Goal: Task Accomplishment & Management: Manage account settings

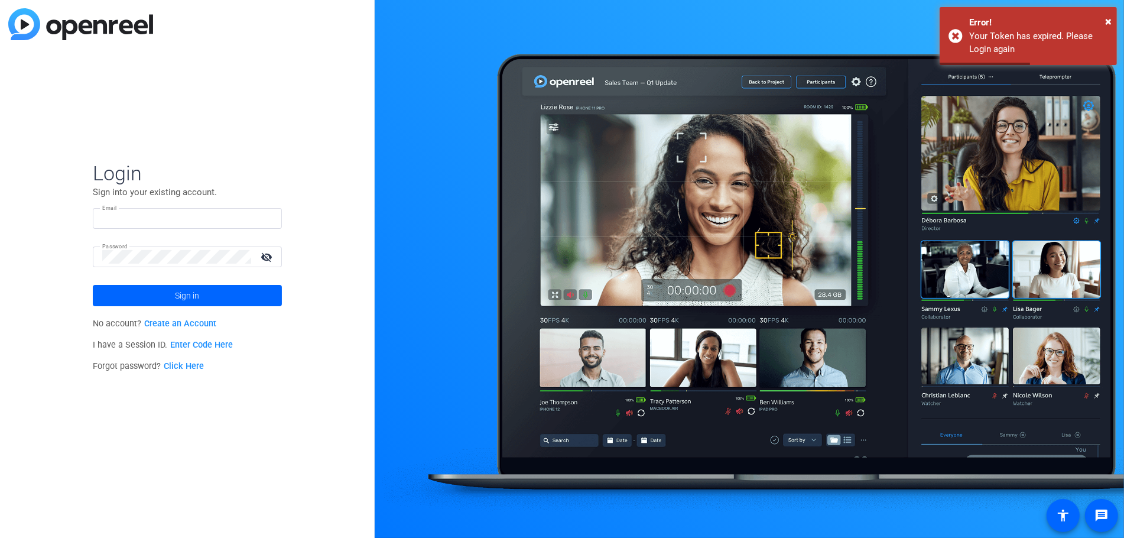
type input "[EMAIL_ADDRESS][DOMAIN_NAME]"
click at [13, 259] on div "Login Sign into your existing account. Email [EMAIL_ADDRESS][DOMAIN_NAME] Passw…" at bounding box center [187, 269] width 375 height 538
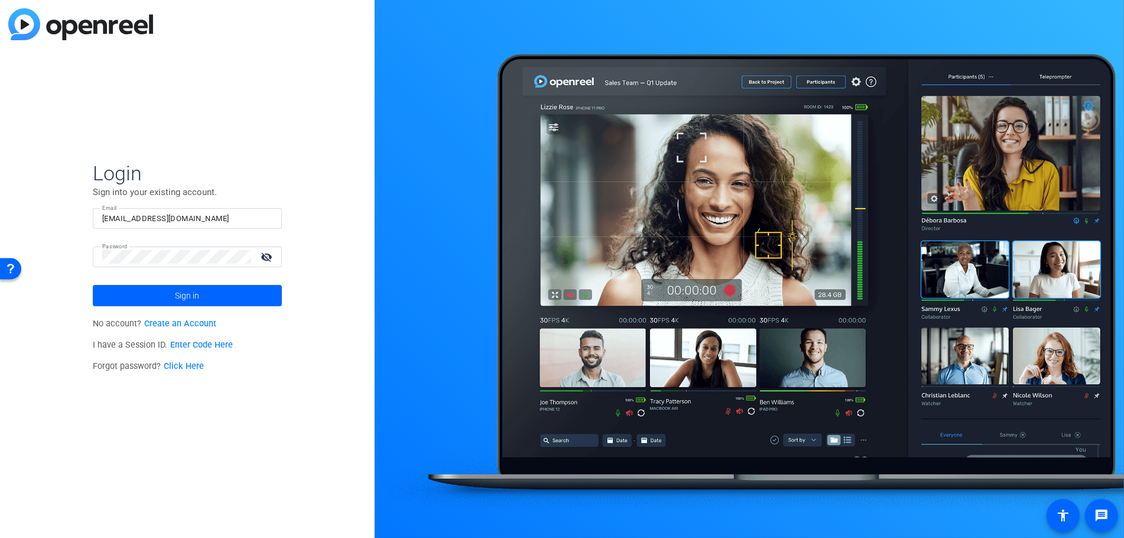
click at [269, 255] on mat-icon "visibility_off" at bounding box center [267, 256] width 28 height 17
click at [93, 285] on button "Sign in" at bounding box center [187, 295] width 189 height 21
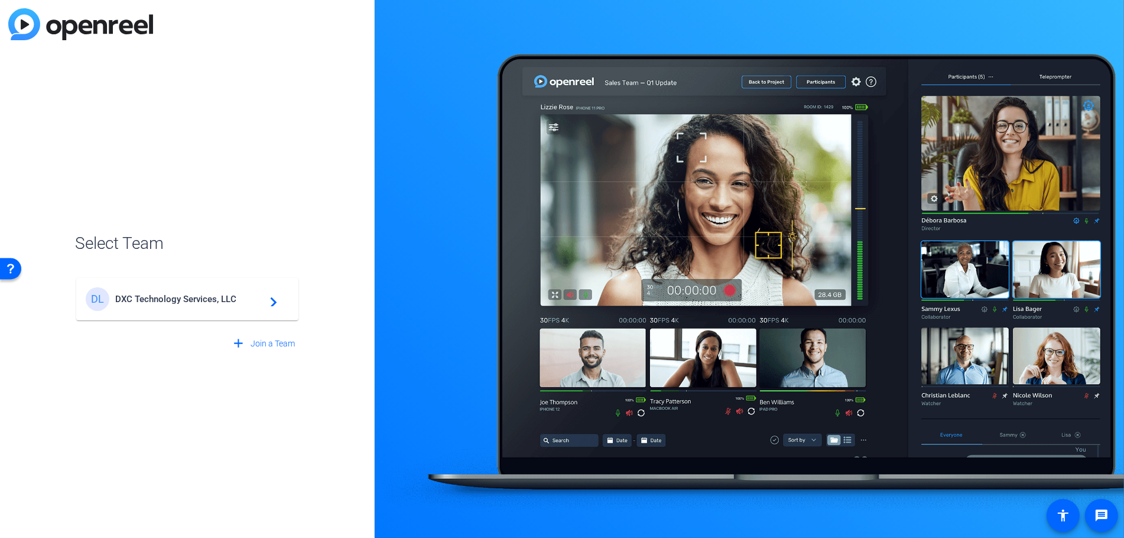
click at [190, 298] on span "DXC Technology Services, LLC" at bounding box center [189, 299] width 148 height 11
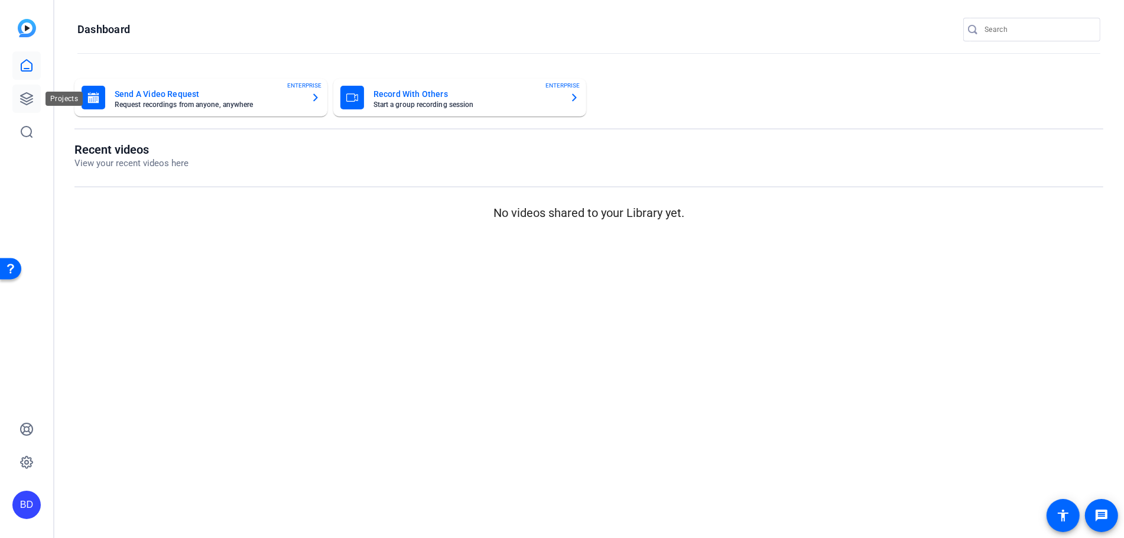
click at [32, 95] on icon at bounding box center [27, 99] width 12 height 12
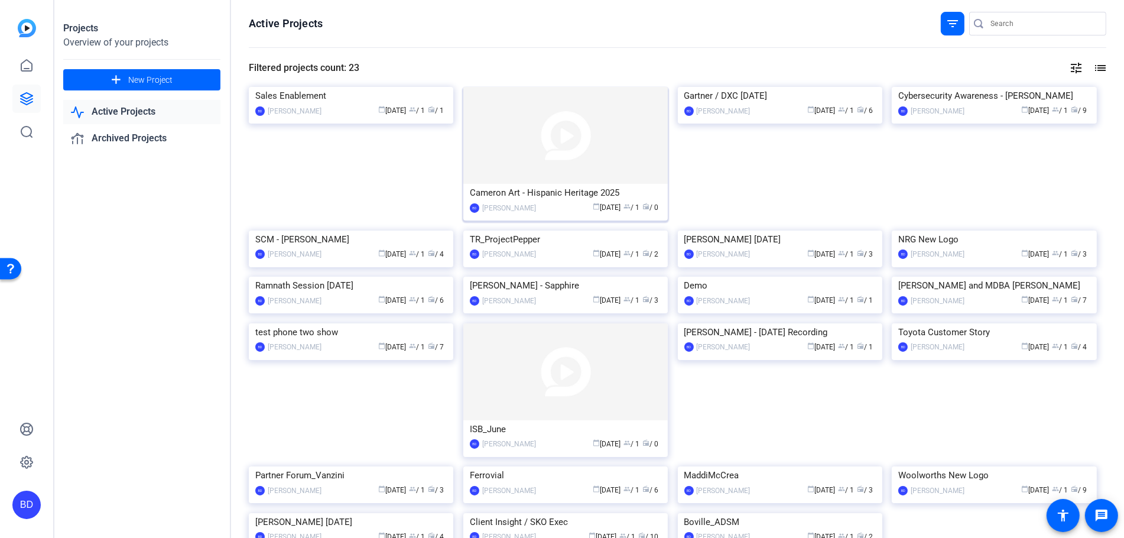
click at [513, 126] on img at bounding box center [565, 135] width 204 height 97
